Goal: Information Seeking & Learning: Understand process/instructions

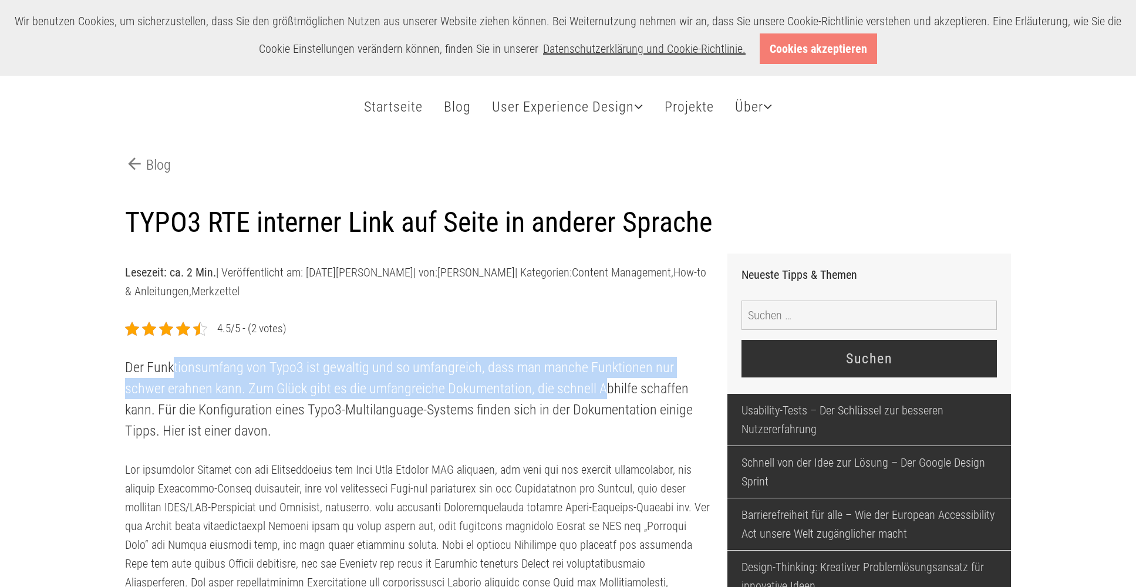
drag, startPoint x: 173, startPoint y: 366, endPoint x: 604, endPoint y: 392, distance: 432.2
click at [604, 391] on p "Der Funktionsumfang von Typo3 ist gewaltig und so umfangreich, dass man manche …" at bounding box center [417, 399] width 585 height 85
click at [604, 392] on p "Der Funktionsumfang von Typo3 ist gewaltig und so umfangreich, dass man manche …" at bounding box center [417, 399] width 585 height 85
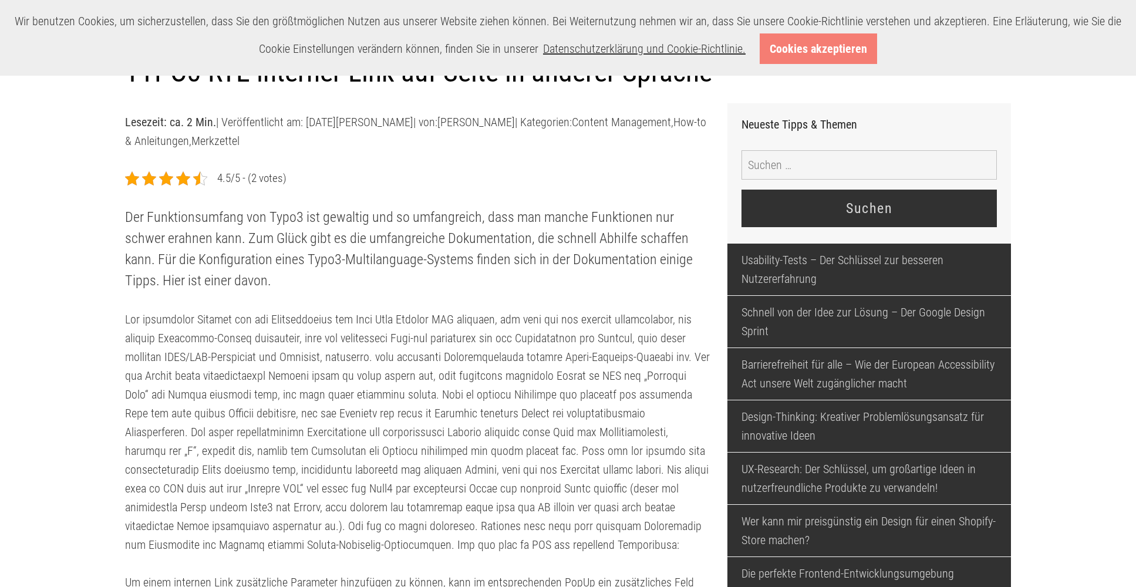
scroll to position [154, 0]
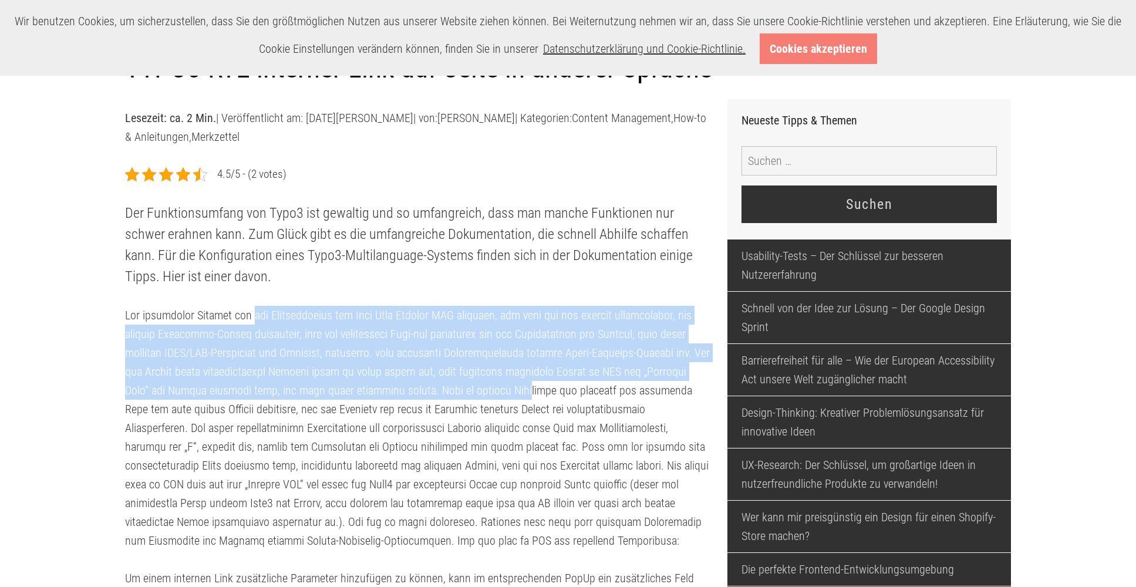
drag, startPoint x: 249, startPoint y: 309, endPoint x: 505, endPoint y: 395, distance: 270.5
click at [504, 394] on p at bounding box center [417, 428] width 585 height 244
click at [506, 395] on p at bounding box center [417, 428] width 585 height 244
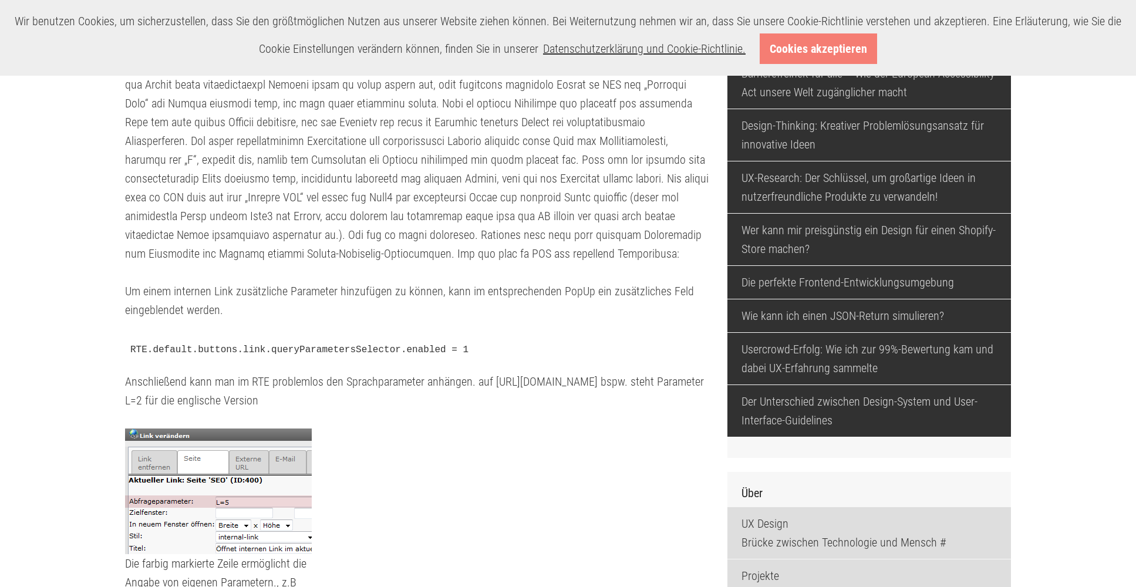
scroll to position [465, 0]
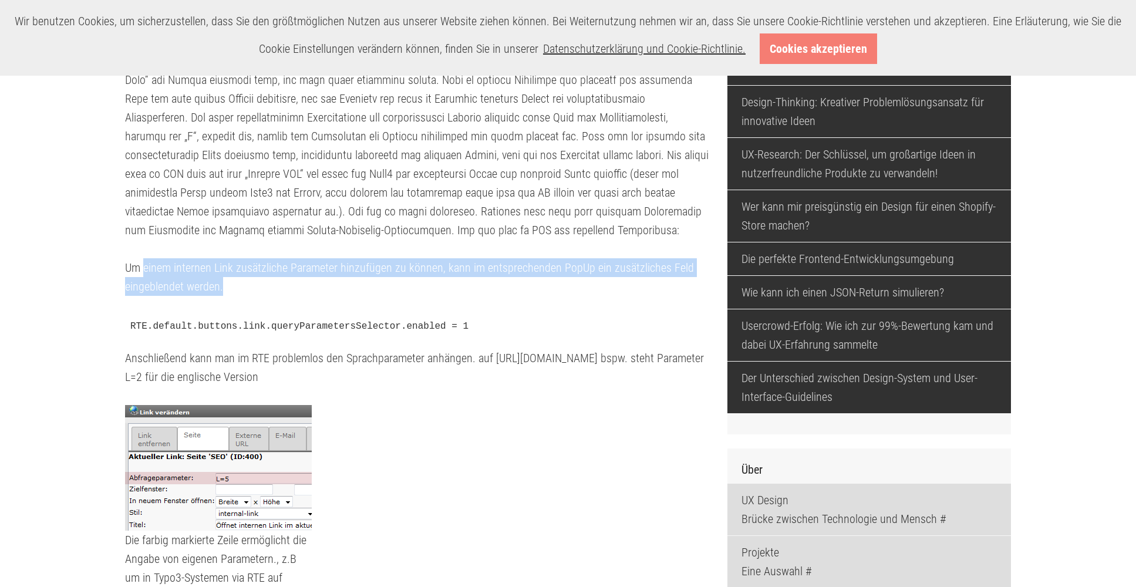
drag, startPoint x: 142, startPoint y: 266, endPoint x: 551, endPoint y: 288, distance: 409.7
click at [565, 285] on p "Um einem internen Link zusätzliche Parameter hinzufügen zu können, kann im ents…" at bounding box center [417, 277] width 585 height 38
click at [550, 288] on p "Um einem internen Link zusätzliche Parameter hinzufügen zu können, kann im ents…" at bounding box center [417, 277] width 585 height 38
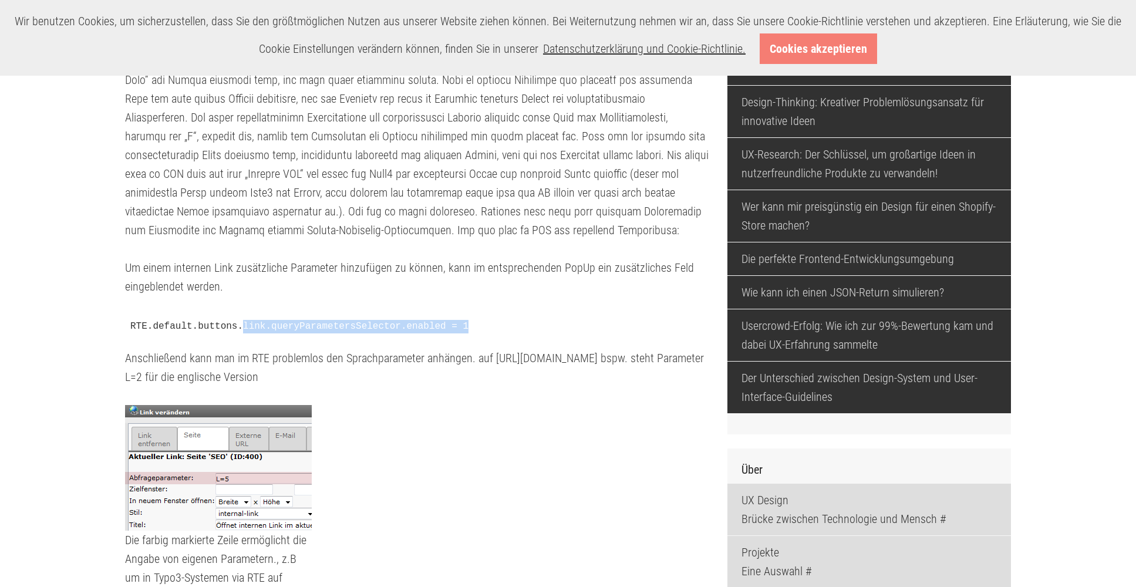
drag, startPoint x: 246, startPoint y: 328, endPoint x: 538, endPoint y: 325, distance: 291.7
click at [522, 325] on pre "RTE.default.buttons.link.queryParametersSelector.enabled = 1" at bounding box center [417, 327] width 585 height 25
click at [538, 325] on pre "RTE.default.buttons.link.queryParametersSelector.enabled = 1" at bounding box center [417, 327] width 585 height 25
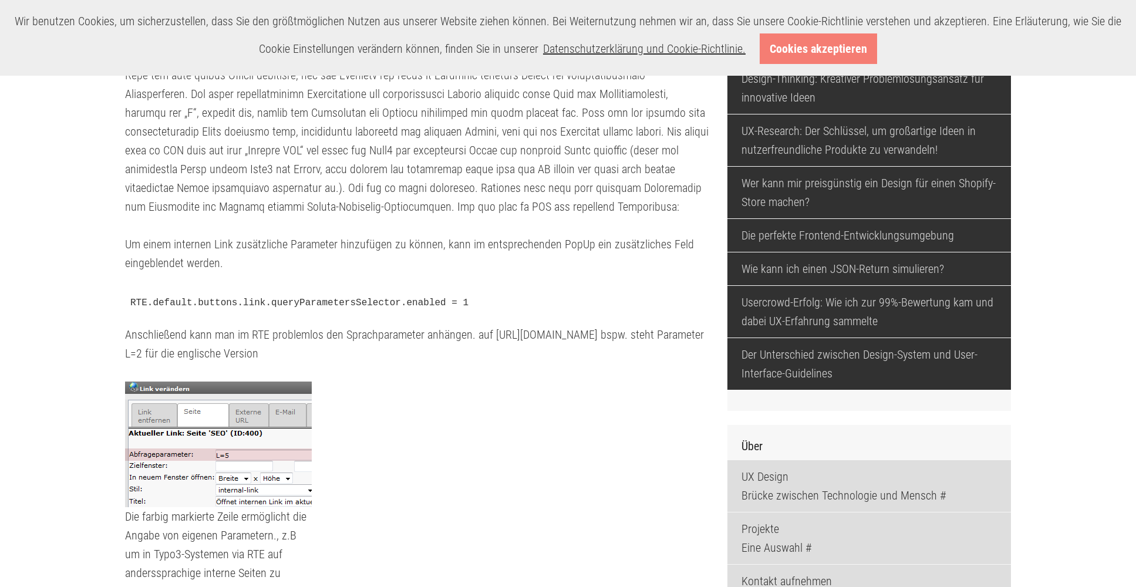
scroll to position [521, 0]
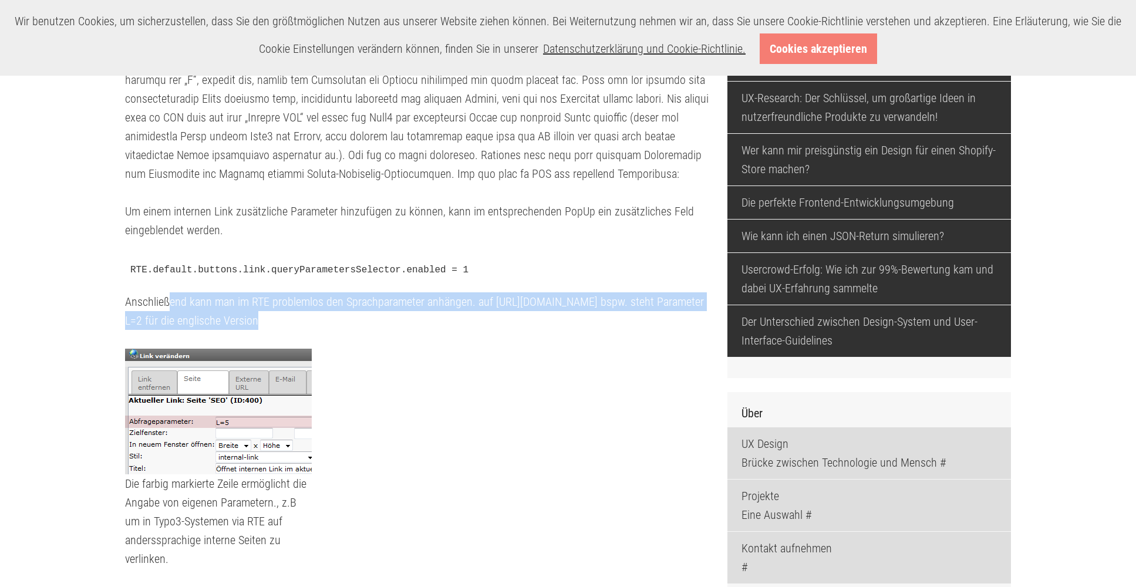
drag, startPoint x: 171, startPoint y: 298, endPoint x: 671, endPoint y: 316, distance: 500.5
click at [672, 315] on p "Anschließend kann man im RTE problemlos den Sprachparameter anhängen. auf [URL]…" at bounding box center [417, 311] width 585 height 38
click at [671, 316] on p "Anschließend kann man im RTE problemlos den Sprachparameter anhängen. auf [URL]…" at bounding box center [417, 311] width 585 height 38
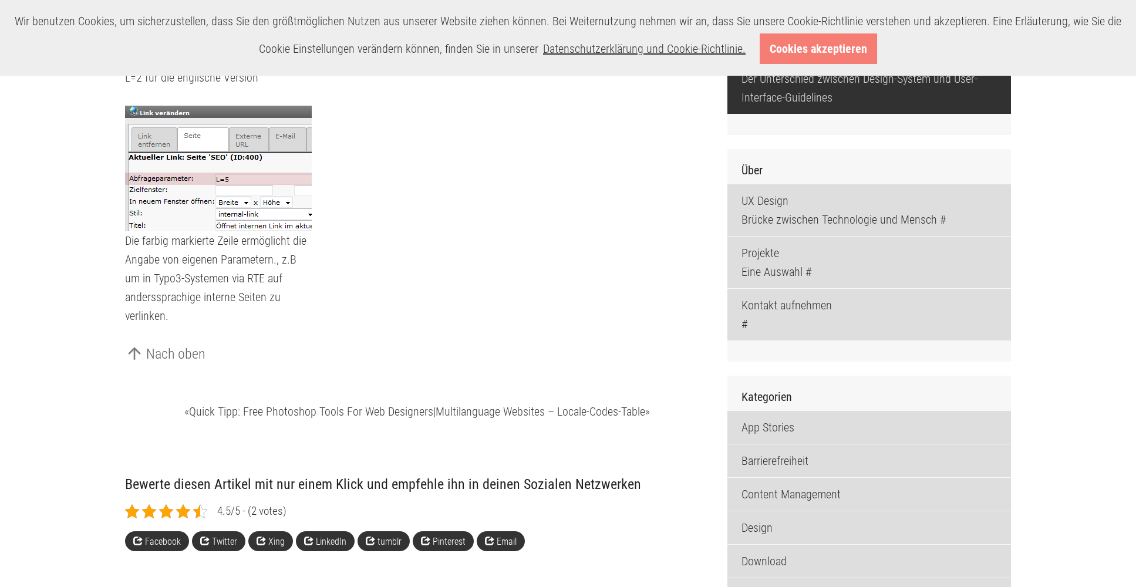
scroll to position [612, 0]
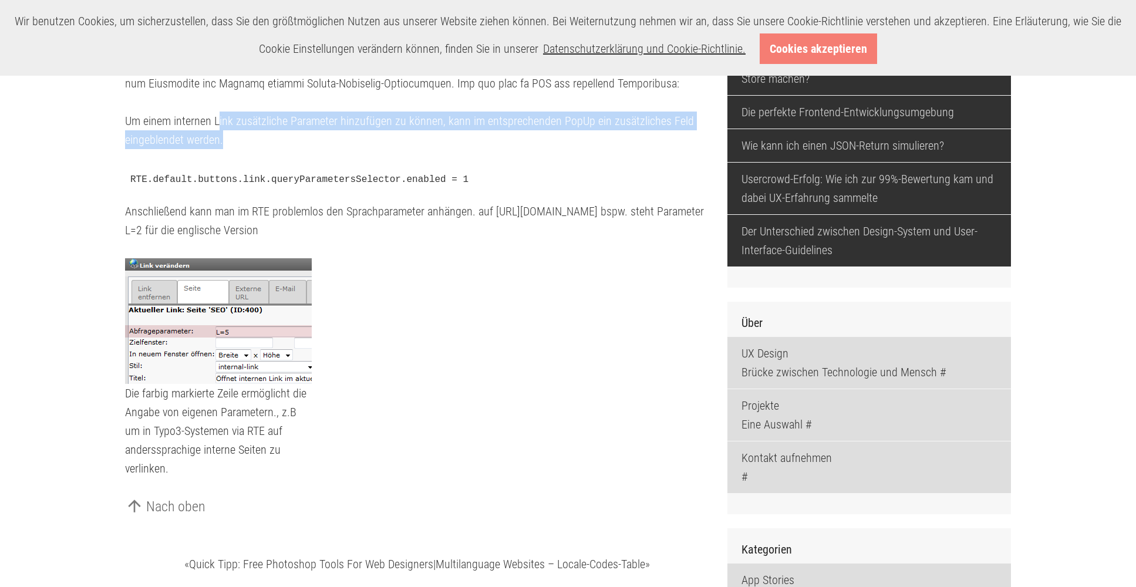
drag, startPoint x: 220, startPoint y: 120, endPoint x: 639, endPoint y: 131, distance: 419.3
click at [640, 130] on p "Um einem internen Link zusätzliche Parameter hinzufügen zu können, kann im ents…" at bounding box center [417, 131] width 585 height 38
click at [637, 133] on p "Um einem internen Link zusätzliche Parameter hinzufügen zu können, kann im ents…" at bounding box center [417, 131] width 585 height 38
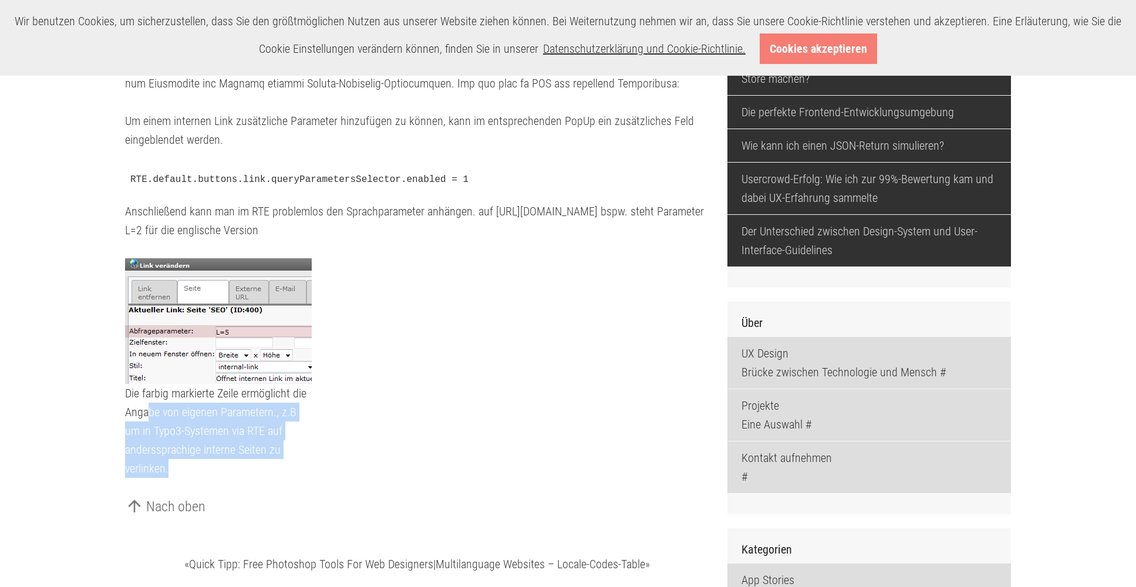
drag, startPoint x: 147, startPoint y: 412, endPoint x: 238, endPoint y: 458, distance: 101.3
click at [237, 457] on figcaption "Die farbig markierte Zeile ermöglicht die Angabe von eigenen Parametern., z.B u…" at bounding box center [218, 431] width 187 height 94
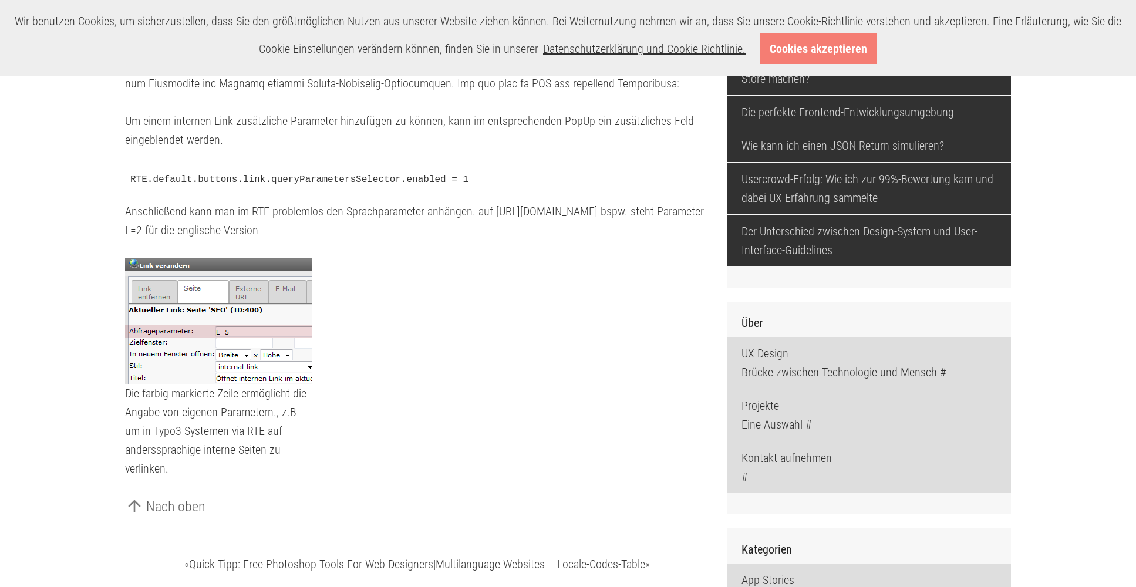
click at [239, 460] on figcaption "Die farbig markierte Zeile ermöglicht die Angabe von eigenen Parametern., z.B u…" at bounding box center [218, 431] width 187 height 94
drag, startPoint x: 475, startPoint y: 178, endPoint x: 132, endPoint y: 178, distance: 343.4
click at [132, 178] on pre "RTE.default.buttons.link.queryParametersSelector.enabled = 1" at bounding box center [417, 180] width 585 height 25
copy pre "RTE.default.buttons.link.queryParametersSelector.enabled = 1"
click at [292, 161] on div "4.5/5 - (2 votes) Der Funktionsumfang von Typo3 ist gewaltig und so umfangreich…" at bounding box center [417, 93] width 585 height 770
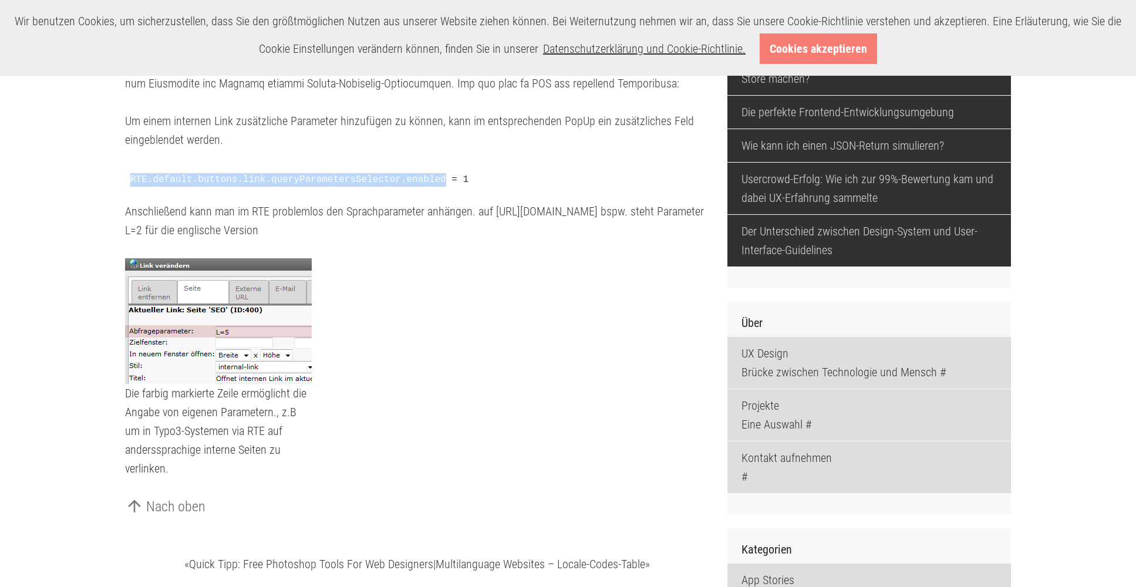
drag, startPoint x: 447, startPoint y: 178, endPoint x: 130, endPoint y: 177, distance: 316.4
click at [130, 177] on pre "RTE.default.buttons.link.queryParametersSelector.enabled = 1" at bounding box center [417, 180] width 585 height 25
copy pre "RTE.default.buttons.link.queryParametersSelector.enabled"
